Goal: Information Seeking & Learning: Understand process/instructions

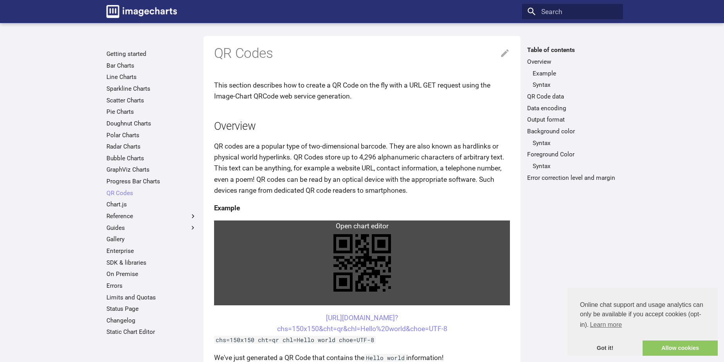
click at [234, 226] on link at bounding box center [362, 263] width 296 height 85
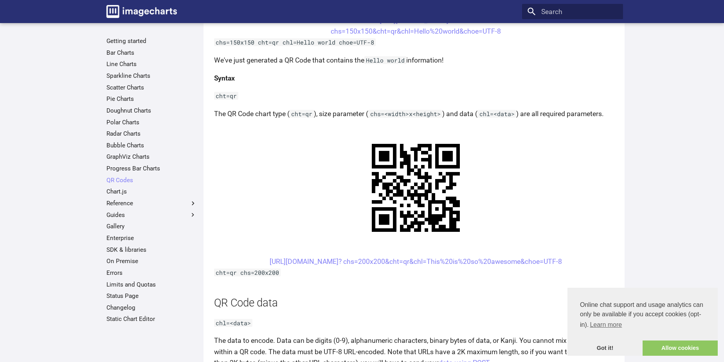
scroll to position [313, 0]
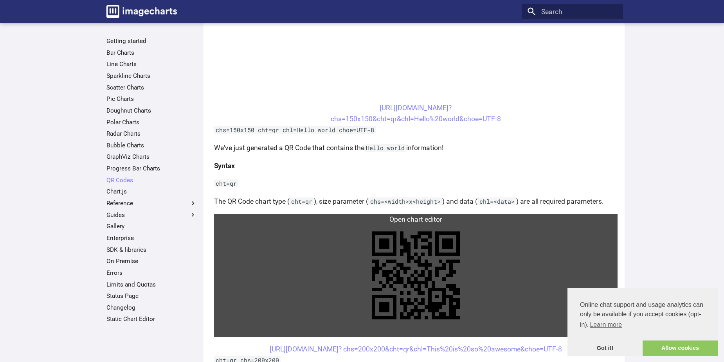
click at [226, 216] on link at bounding box center [416, 275] width 404 height 123
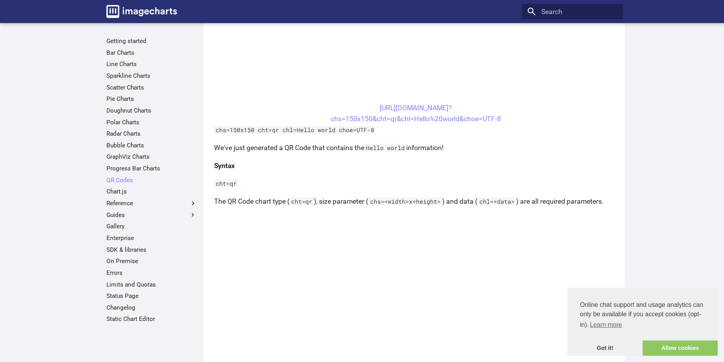
click at [290, 178] on p "cht=qr" at bounding box center [416, 183] width 404 height 11
click at [363, 106] on center "[URL][DOMAIN_NAME]? chs=150x150&cht=qr&chl=Hello%20world&choe=UTF-8" at bounding box center [416, 113] width 404 height 22
click at [367, 108] on center "[URL][DOMAIN_NAME]? chs=150x150&cht=qr&chl=Hello%20world&choe=UTF-8" at bounding box center [416, 113] width 404 height 22
drag, startPoint x: 373, startPoint y: 110, endPoint x: 463, endPoint y: 156, distance: 101.6
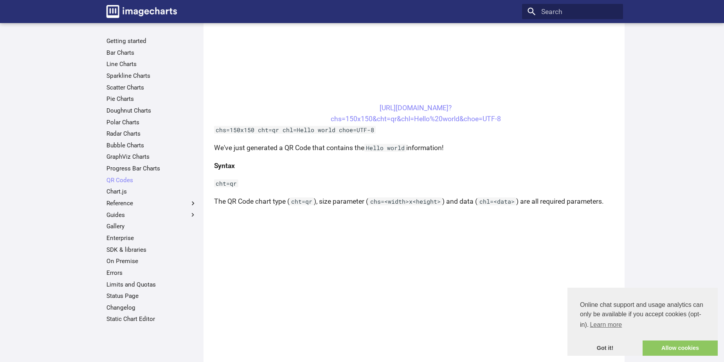
drag, startPoint x: 361, startPoint y: 106, endPoint x: 377, endPoint y: 121, distance: 21.9
click at [364, 107] on center "[URL][DOMAIN_NAME]? chs=150x150&cht=qr&chl=Hello%20world&choe=UTF-8" at bounding box center [416, 113] width 404 height 22
drag, startPoint x: 362, startPoint y: 106, endPoint x: 368, endPoint y: 108, distance: 6.8
click at [362, 106] on center "[URL][DOMAIN_NAME]? chs=150x150&cht=qr&chl=Hello%20world&choe=UTF-8" at bounding box center [416, 113] width 404 height 22
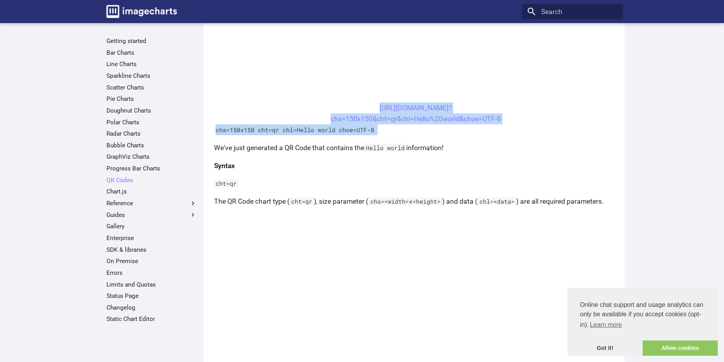
drag, startPoint x: 368, startPoint y: 108, endPoint x: 444, endPoint y: 126, distance: 78.1
click at [466, 118] on link "[URL][DOMAIN_NAME]? chs=150x150&cht=qr&chl=Hello%20world&choe=UTF-8" at bounding box center [416, 113] width 170 height 19
click at [467, 117] on link "[URL][DOMAIN_NAME]? chs=150x150&cht=qr&chl=Hello%20world&choe=UTF-8" at bounding box center [416, 113] width 170 height 19
drag, startPoint x: 467, startPoint y: 117, endPoint x: 472, endPoint y: 115, distance: 5.8
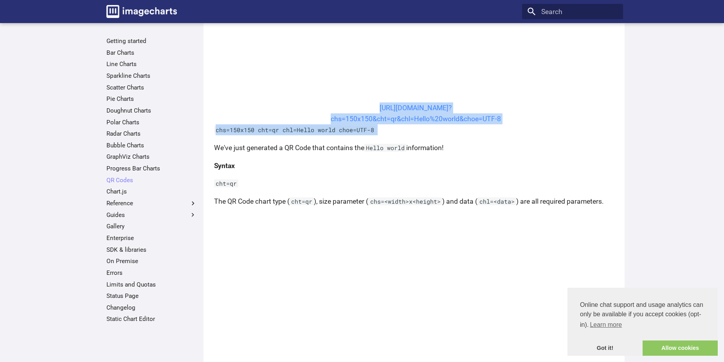
click at [469, 116] on link "[URL][DOMAIN_NAME]? chs=150x150&cht=qr&chl=Hello%20world&choe=UTF-8" at bounding box center [416, 113] width 170 height 19
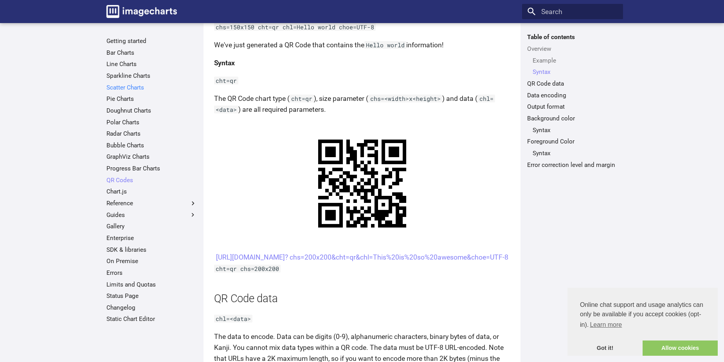
scroll to position [313, 0]
click at [308, 252] on center "[URL][DOMAIN_NAME]? chs=200x200&cht=qr&chl=This%20is%20so%20awesome&choe=UTF-8" at bounding box center [362, 257] width 296 height 11
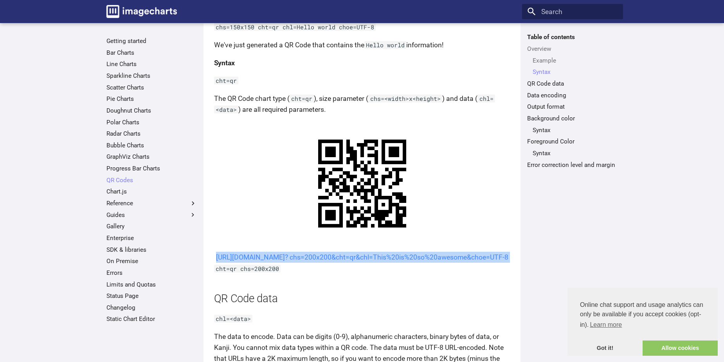
drag, startPoint x: 308, startPoint y: 70, endPoint x: 471, endPoint y: 84, distance: 163.0
click at [471, 252] on center "[URL][DOMAIN_NAME]? chs=200x200&cht=qr&chl=This%20is%20so%20awesome&choe=UTF-8" at bounding box center [362, 257] width 296 height 11
copy article "[URL][DOMAIN_NAME]? chs=200x200&cht=qr&chl=This%20is%20so%20awesome&choe=UTF-8"
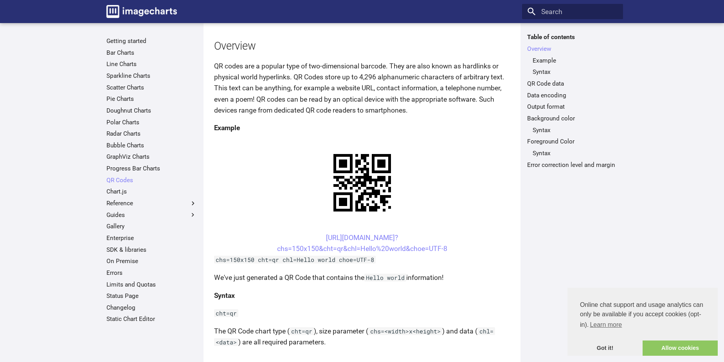
scroll to position [78, 0]
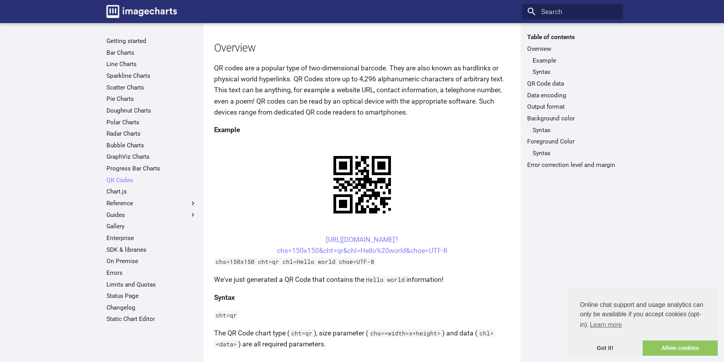
click at [308, 234] on center "[URL][DOMAIN_NAME]? chs=150x150&cht=qr&chl=Hello%20world&choe=UTF-8" at bounding box center [362, 245] width 296 height 22
click at [346, 236] on link "[URL][DOMAIN_NAME]? chs=150x150&cht=qr&chl=Hello%20world&choe=UTF-8" at bounding box center [362, 245] width 170 height 19
click at [308, 234] on center "[URL][DOMAIN_NAME]? chs=150x150&cht=qr&chl=Hello%20world&choe=UTF-8" at bounding box center [362, 245] width 296 height 22
click at [316, 234] on center "[URL][DOMAIN_NAME]? chs=150x150&cht=qr&chl=Hello%20world&choe=UTF-8" at bounding box center [362, 245] width 296 height 22
drag, startPoint x: 317, startPoint y: 165, endPoint x: 359, endPoint y: 179, distance: 43.9
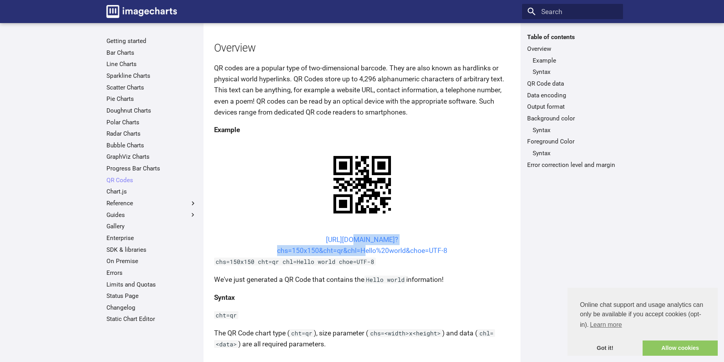
click at [359, 234] on center "[URL][DOMAIN_NAME]? chs=150x150&cht=qr&chl=Hello%20world&choe=UTF-8" at bounding box center [362, 245] width 296 height 22
click at [359, 236] on link "[URL][DOMAIN_NAME]? chs=150x150&cht=qr&chl=Hello%20world&choe=UTF-8" at bounding box center [362, 245] width 170 height 19
click at [309, 234] on center "[URL][DOMAIN_NAME]? chs=150x150&cht=qr&chl=Hello%20world&choe=UTF-8" at bounding box center [362, 245] width 296 height 22
drag, startPoint x: 307, startPoint y: 162, endPoint x: 360, endPoint y: 177, distance: 55.0
click at [360, 234] on center "[URL][DOMAIN_NAME]? chs=150x150&cht=qr&chl=Hello%20world&choe=UTF-8" at bounding box center [362, 245] width 296 height 22
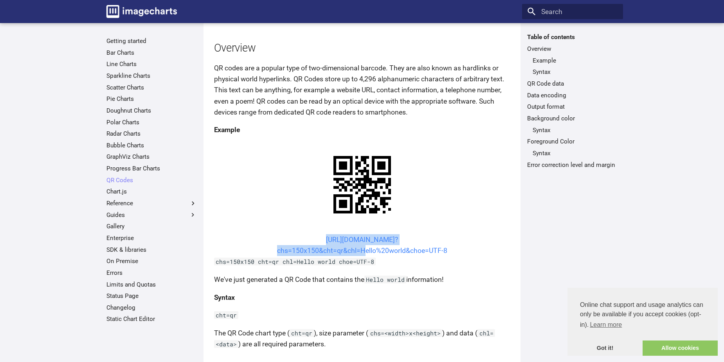
click at [360, 236] on link "[URL][DOMAIN_NAME]? chs=150x150&cht=qr&chl=Hello%20world&choe=UTF-8" at bounding box center [362, 245] width 170 height 19
copy link "https://image-charts.com/chart? chs=150x150&cht=qr&chl="
click at [395, 292] on h4 "Syntax" at bounding box center [362, 297] width 296 height 11
click at [311, 234] on center "[URL][DOMAIN_NAME]? chs=150x150&cht=qr&chl=Hello%20world&choe=UTF-8" at bounding box center [362, 245] width 296 height 22
drag, startPoint x: 312, startPoint y: 163, endPoint x: 321, endPoint y: 166, distance: 9.8
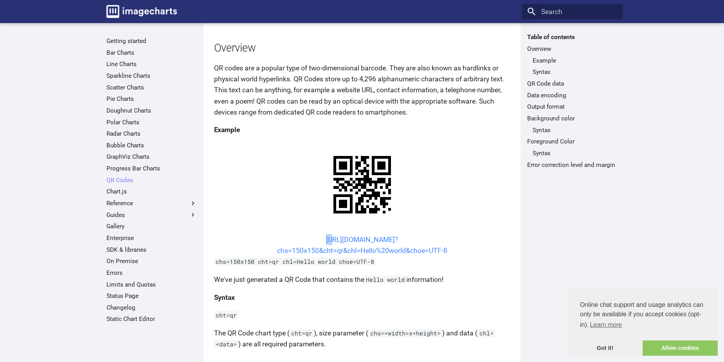
click at [321, 234] on center "[URL][DOMAIN_NAME]? chs=150x150&cht=qr&chl=Hello%20world&choe=UTF-8" at bounding box center [362, 245] width 296 height 22
click at [309, 234] on center "[URL][DOMAIN_NAME]? chs=150x150&cht=qr&chl=Hello%20world&choe=UTF-8" at bounding box center [362, 245] width 296 height 22
click at [310, 234] on center "[URL][DOMAIN_NAME]? chs=150x150&cht=qr&chl=Hello%20world&choe=UTF-8" at bounding box center [362, 245] width 296 height 22
drag, startPoint x: 310, startPoint y: 163, endPoint x: 423, endPoint y: 179, distance: 114.2
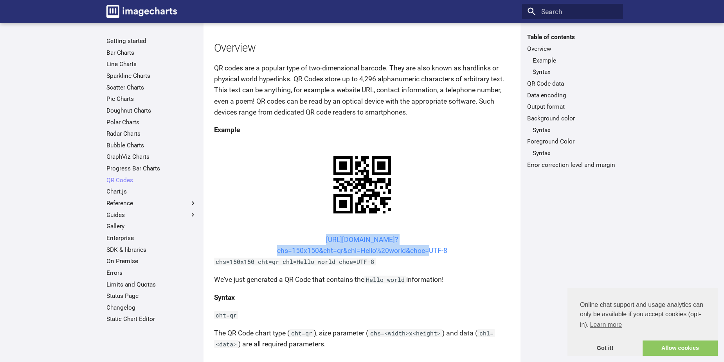
click at [423, 234] on center "[URL][DOMAIN_NAME]? chs=150x150&cht=qr&chl=Hello%20world&choe=UTF-8" at bounding box center [362, 245] width 296 height 22
drag, startPoint x: 423, startPoint y: 179, endPoint x: 449, endPoint y: 175, distance: 26.5
click at [448, 234] on center "[URL][DOMAIN_NAME]? chs=150x150&cht=qr&chl=Hello%20world&choe=UTF-8" at bounding box center [362, 245] width 296 height 22
click at [451, 234] on center "[URL][DOMAIN_NAME]? chs=150x150&cht=qr&chl=Hello%20world&choe=UTF-8" at bounding box center [362, 245] width 296 height 22
click at [310, 234] on center "[URL][DOMAIN_NAME]? chs=150x150&cht=qr&chl=Hello%20world&choe=UTF-8" at bounding box center [362, 245] width 296 height 22
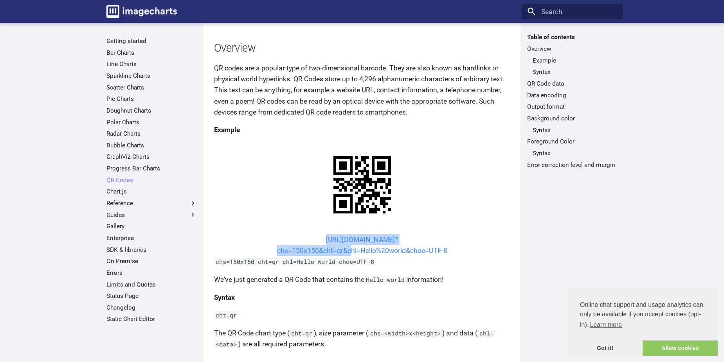
drag, startPoint x: 310, startPoint y: 164, endPoint x: 361, endPoint y: 175, distance: 52.0
click at [361, 234] on center "[URL][DOMAIN_NAME]? chs=150x150&cht=qr&chl=Hello%20world&choe=UTF-8" at bounding box center [362, 245] width 296 height 22
click at [444, 236] on link "[URL][DOMAIN_NAME]? chs=150x150&cht=qr&chl=Hello%20world&choe=UTF-8" at bounding box center [362, 245] width 170 height 19
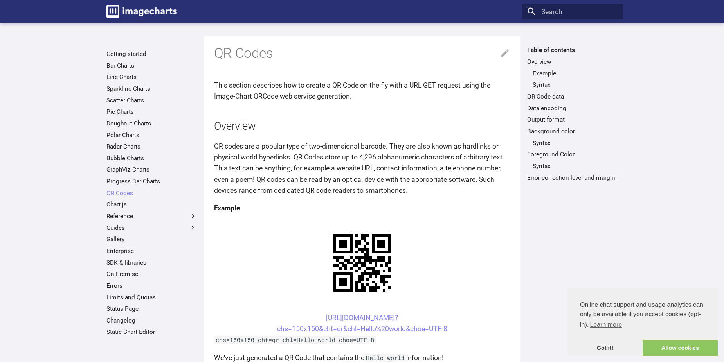
scroll to position [78, 0]
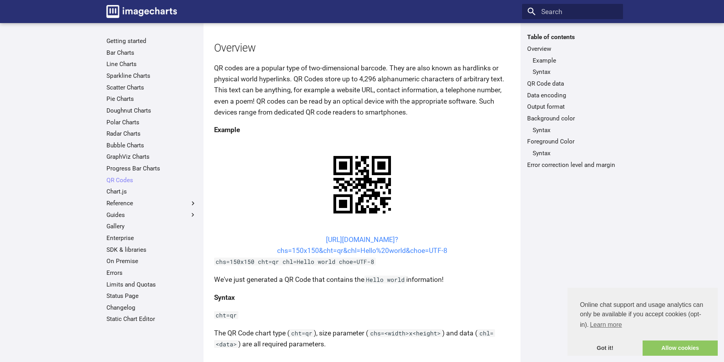
drag, startPoint x: 307, startPoint y: 239, endPoint x: 445, endPoint y: 249, distance: 138.1
click at [445, 249] on center "[URL][DOMAIN_NAME]? chs=150x150&cht=qr&chl=Hello%20world&choe=UTF-8" at bounding box center [362, 245] width 296 height 22
copy link "[URL][DOMAIN_NAME]? chs=150x150&cht=qr&chl=Hello%20world&choe=UTF-8"
